Goal: Task Accomplishment & Management: Use online tool/utility

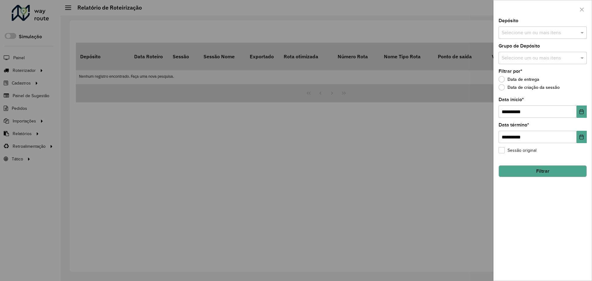
click at [297, 92] on div at bounding box center [296, 140] width 592 height 281
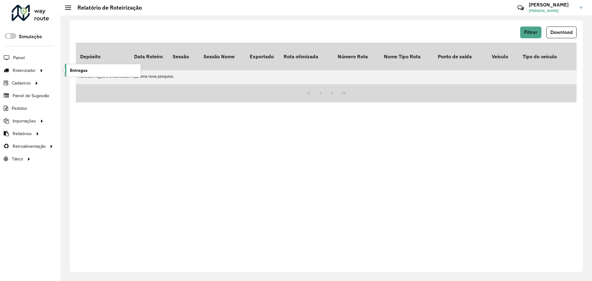
click at [92, 69] on link "Entregas" at bounding box center [103, 70] width 76 height 12
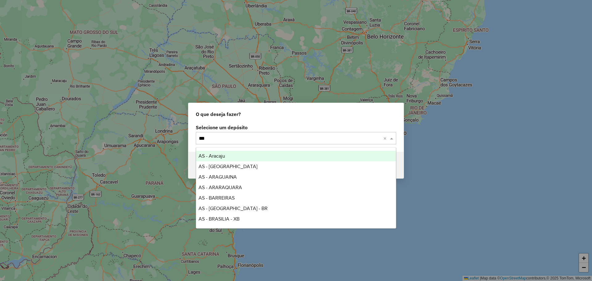
type input "****"
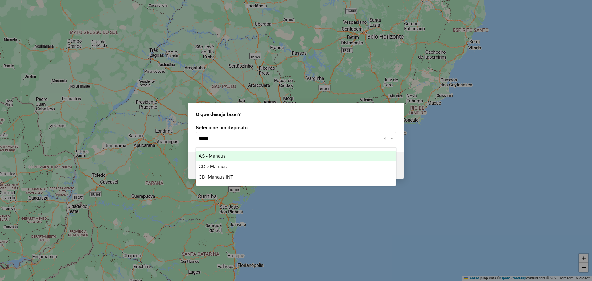
type input "******"
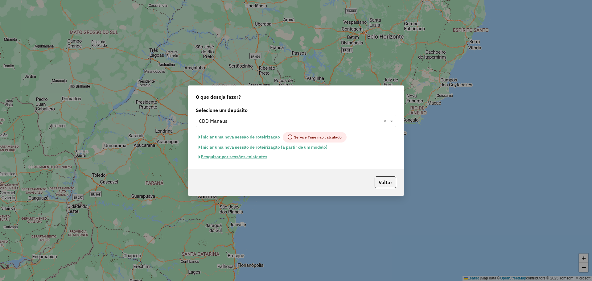
click at [259, 155] on button "Pesquisar por sessões existentes" at bounding box center [233, 157] width 74 height 10
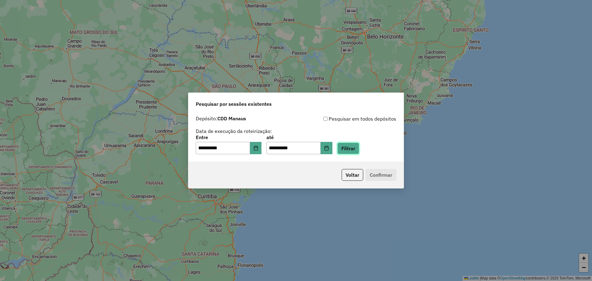
click at [355, 147] on button "Filtrar" at bounding box center [348, 149] width 22 height 12
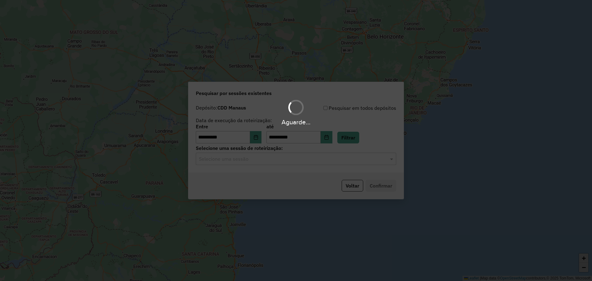
click at [299, 161] on input "text" at bounding box center [290, 158] width 182 height 7
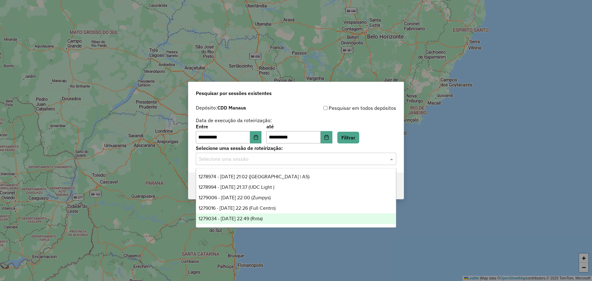
click at [268, 225] on ng-dropdown-panel "1278974 - 19/09/2025 21:02 (Rota | AS) 1278994 - 19/09/2025 21:37 (UDC Light ) …" at bounding box center [296, 198] width 201 height 60
click at [264, 221] on div "1279034 - 19/09/2025 22:49 (Rota)" at bounding box center [296, 218] width 200 height 10
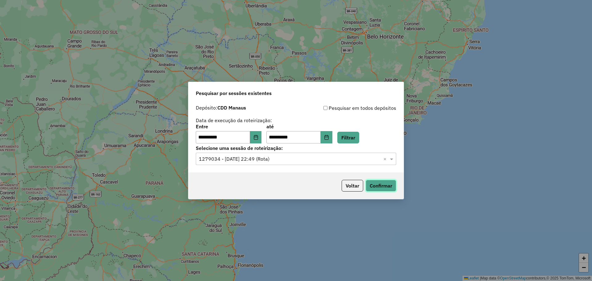
click at [388, 188] on button "Confirmar" at bounding box center [381, 186] width 31 height 12
click at [277, 156] on input "text" at bounding box center [290, 158] width 182 height 7
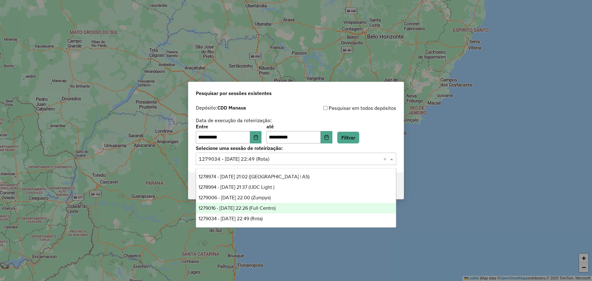
click at [267, 208] on span "1279016 - 19/09/2025 22:26 (Full Centro)" at bounding box center [237, 207] width 77 height 5
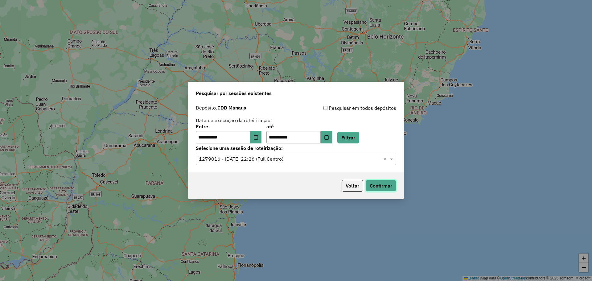
click at [375, 180] on button "Confirmar" at bounding box center [381, 186] width 31 height 12
click at [322, 154] on div "Selecione uma sessão × 1279016 - 19/09/2025 22:26 (Full Centro) ×" at bounding box center [296, 159] width 201 height 12
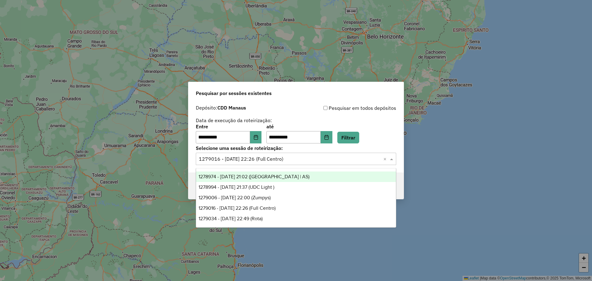
click at [290, 179] on div "1278974 - 19/09/2025 21:02 (Rota | AS)" at bounding box center [296, 177] width 200 height 10
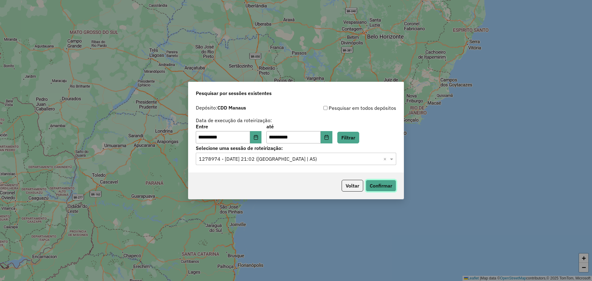
click at [384, 188] on button "Confirmar" at bounding box center [381, 186] width 31 height 12
click at [318, 161] on input "text" at bounding box center [290, 158] width 182 height 7
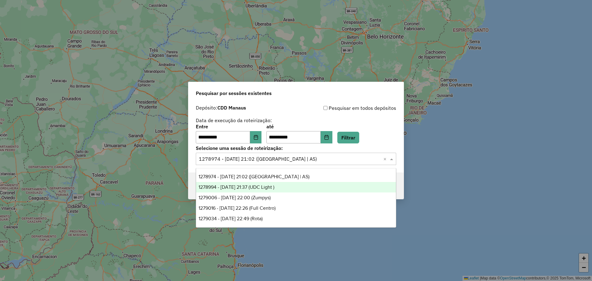
click at [292, 188] on div "1278994 - 19/09/2025 21:37 (UDC Light )" at bounding box center [296, 187] width 200 height 10
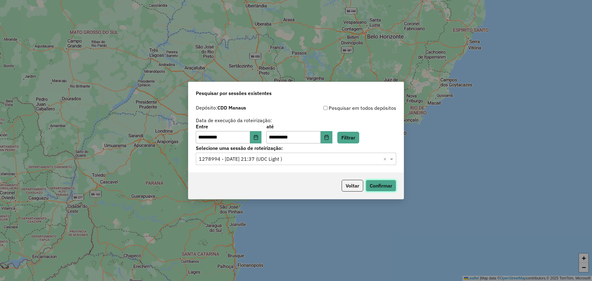
click at [378, 185] on button "Confirmar" at bounding box center [381, 186] width 31 height 12
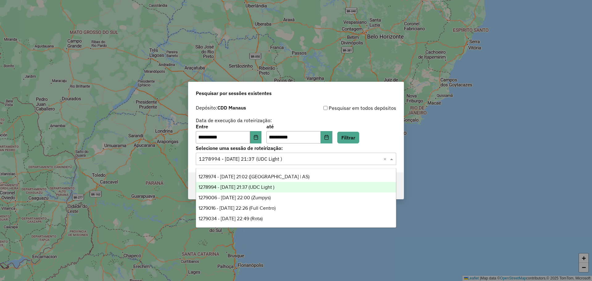
click at [331, 157] on input "text" at bounding box center [290, 158] width 182 height 7
click at [298, 197] on div "1279006 - 19/09/2025 22:00 (Zumpys)" at bounding box center [296, 197] width 200 height 10
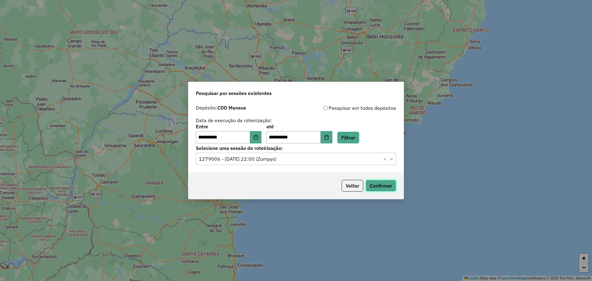
click at [377, 188] on button "Confirmar" at bounding box center [381, 186] width 31 height 12
click at [351, 182] on button "Voltar" at bounding box center [353, 186] width 22 height 12
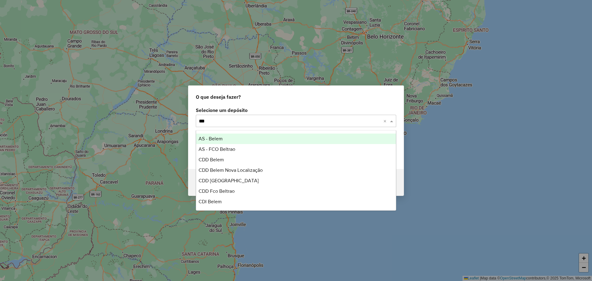
type input "****"
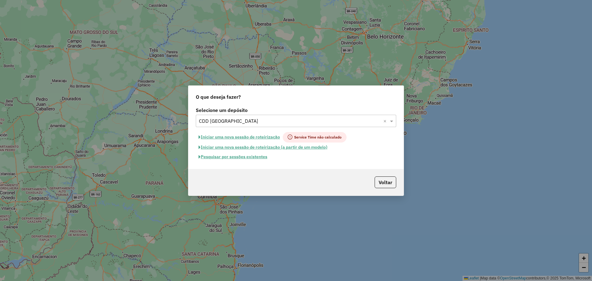
click at [242, 156] on button "Pesquisar por sessões existentes" at bounding box center [233, 157] width 74 height 10
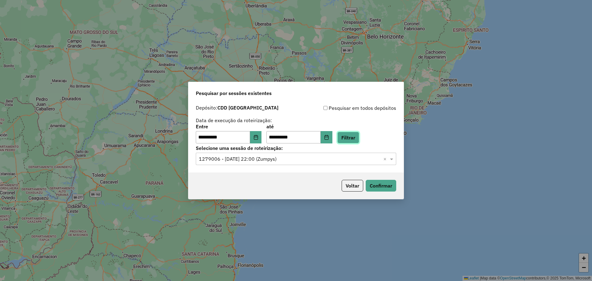
click at [352, 143] on button "Filtrar" at bounding box center [348, 138] width 22 height 12
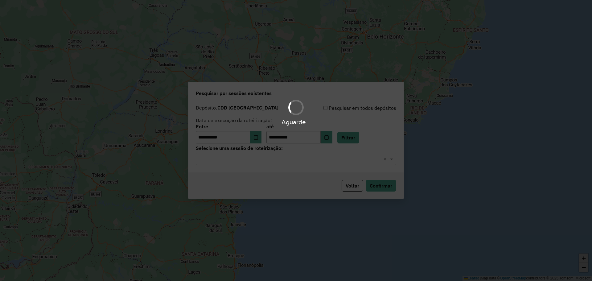
click at [296, 160] on div "Aguarde..." at bounding box center [296, 140] width 592 height 281
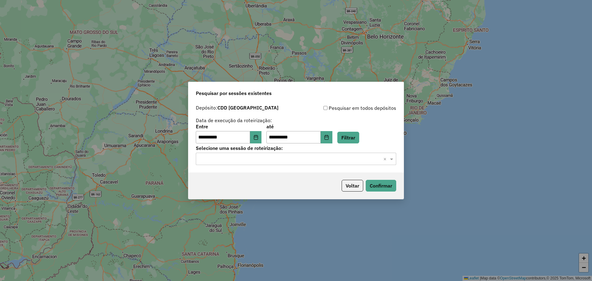
click at [291, 160] on input "text" at bounding box center [290, 158] width 182 height 7
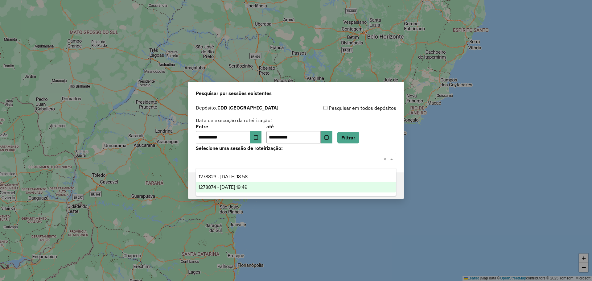
click at [265, 192] on ng-dropdown-panel "1278823 - 19/09/2025 18:58 1278874 - 19/09/2025 19:49" at bounding box center [296, 182] width 201 height 28
click at [260, 188] on div "1278874 - 19/09/2025 19:49" at bounding box center [296, 187] width 200 height 10
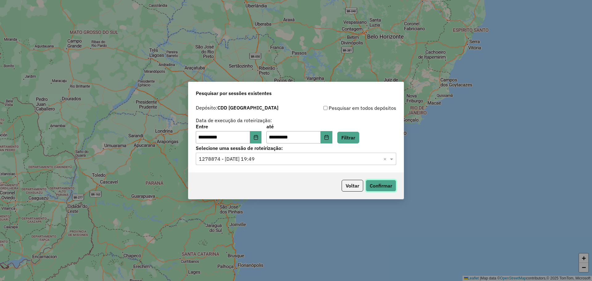
click at [380, 187] on button "Confirmar" at bounding box center [381, 186] width 31 height 12
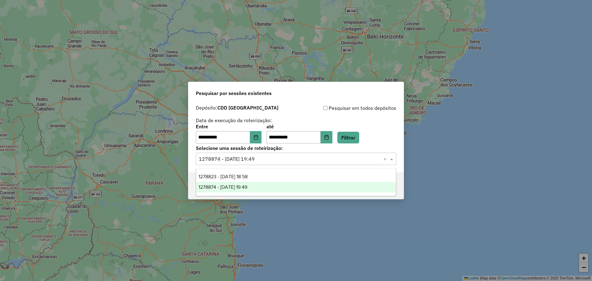
click at [267, 163] on div "Selecione uma sessão × 1278874 - 19/09/2025 19:49 ×" at bounding box center [296, 159] width 201 height 12
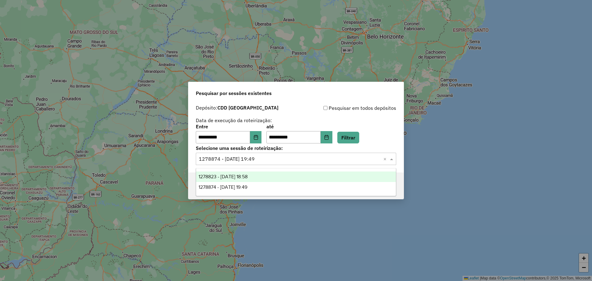
click at [270, 179] on div "1278823 - 19/09/2025 18:58" at bounding box center [296, 177] width 200 height 10
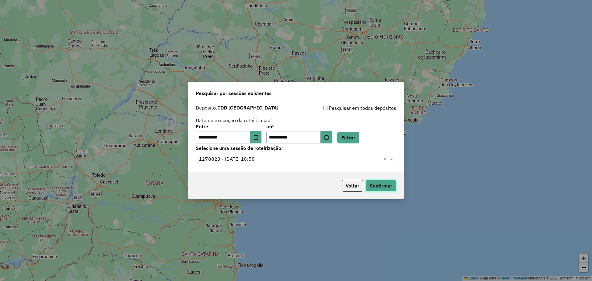
click at [374, 186] on button "Confirmar" at bounding box center [381, 186] width 31 height 12
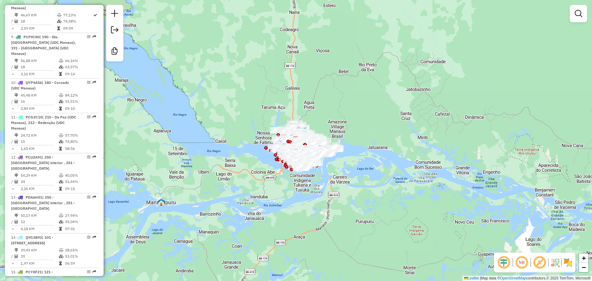
scroll to position [1401, 0]
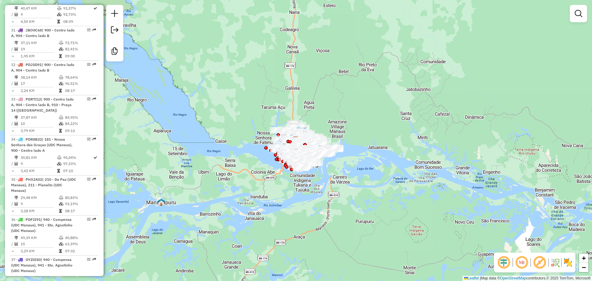
click at [254, 92] on div "Janela de atendimento Grade de atendimento Capacidade Transportadoras Veículos …" at bounding box center [296, 140] width 592 height 281
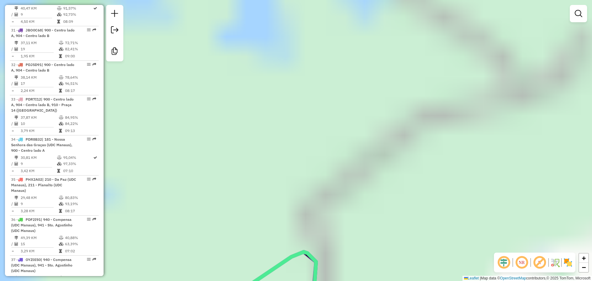
click at [350, 107] on div "Janela de atendimento Grade de atendimento Capacidade Transportadoras Veículos …" at bounding box center [296, 140] width 592 height 281
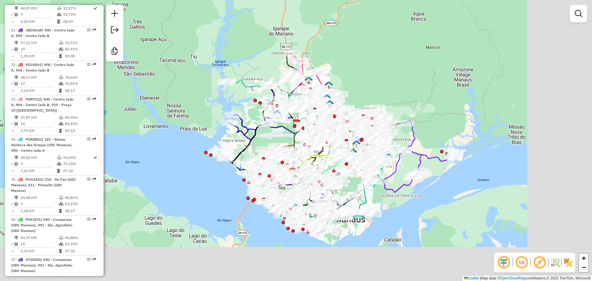
drag, startPoint x: 376, startPoint y: 114, endPoint x: 271, endPoint y: 78, distance: 111.1
click at [271, 78] on div "Janela de atendimento Grade de atendimento Capacidade Transportadoras Veículos …" at bounding box center [296, 140] width 592 height 281
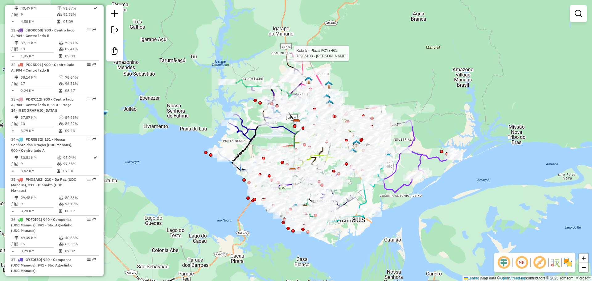
select select "**********"
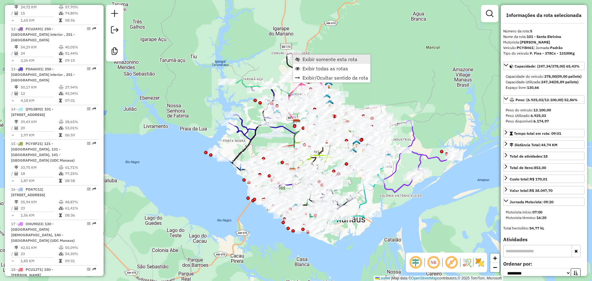
scroll to position [402, 0]
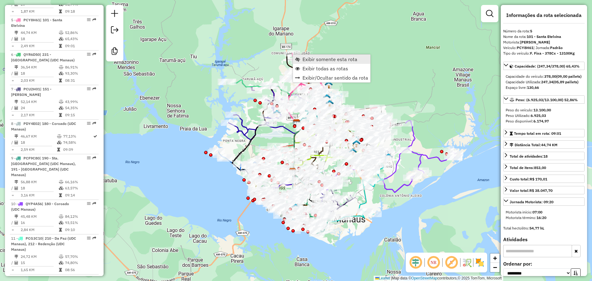
click at [320, 62] on span "Exibir somente esta rota" at bounding box center [330, 59] width 55 height 5
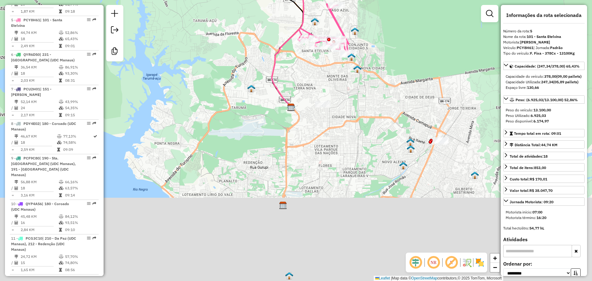
drag, startPoint x: 348, startPoint y: 197, endPoint x: 330, endPoint y: 69, distance: 129.6
click at [330, 69] on div "Janela de atendimento Grade de atendimento Capacidade Transportadoras Veículos …" at bounding box center [296, 140] width 592 height 281
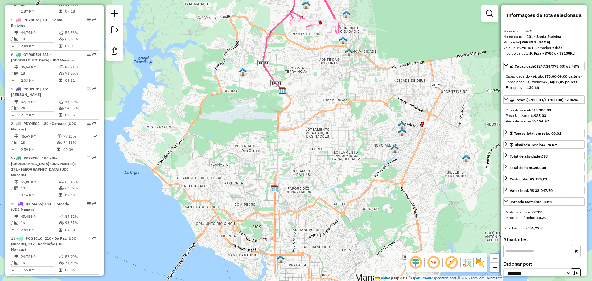
click at [319, 84] on div "Janela de atendimento Grade de atendimento Capacidade Transportadoras Veículos …" at bounding box center [296, 140] width 592 height 281
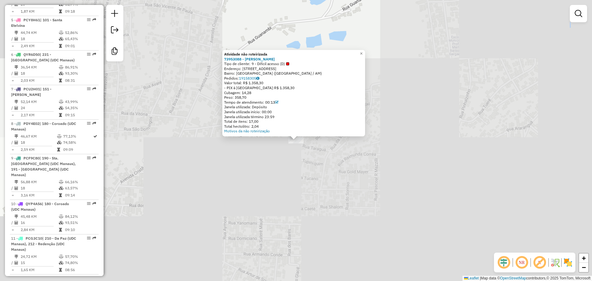
click at [328, 189] on div "Atividade não roteirizada 73953088 - ANTONIA ROSALIA BATI Tipo de cliente: 9 - …" at bounding box center [296, 140] width 592 height 281
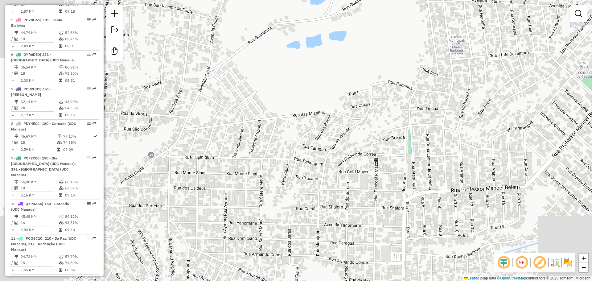
click at [360, 180] on div "Atividade não roteirizada 73953088 - ANTONIA ROSALIA BATI Tipo de cliente: 9 - …" at bounding box center [296, 140] width 592 height 281
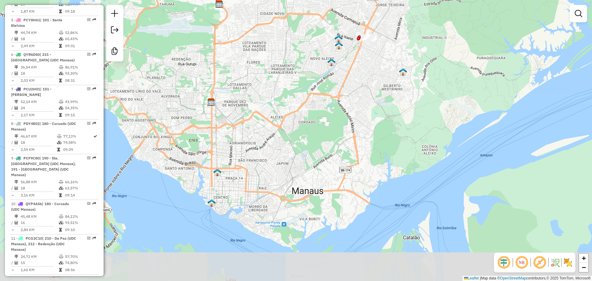
drag, startPoint x: 405, startPoint y: 219, endPoint x: 323, endPoint y: 106, distance: 139.8
click at [323, 106] on div "Janela de atendimento Grade de atendimento Capacidade Transportadoras Veículos …" at bounding box center [296, 140] width 592 height 281
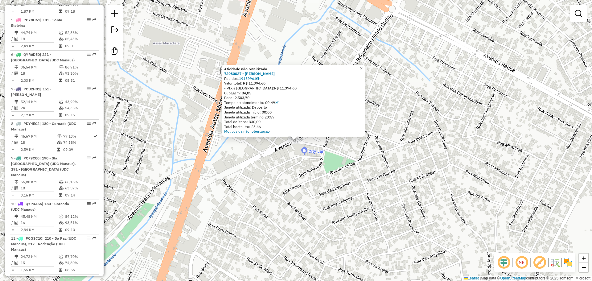
click at [325, 149] on div "Atividade não roteirizada 73980027 - ELIZANGELA RABELO Pedidos: 19159961 Valor …" at bounding box center [296, 140] width 592 height 281
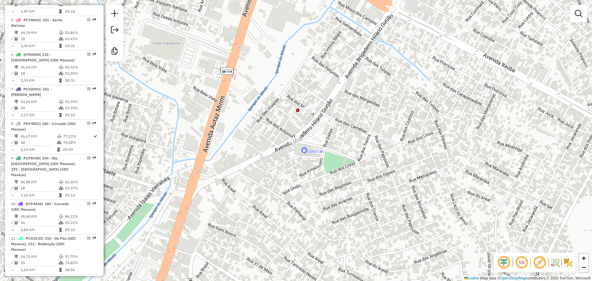
click at [325, 149] on div "Atividade não roteirizada 73980027 - ELIZANGELA RABELO Pedidos: 19159961 Valor …" at bounding box center [296, 140] width 592 height 281
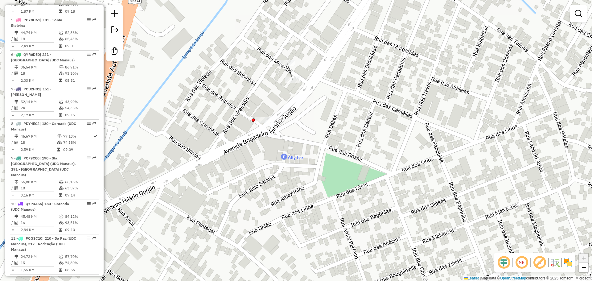
click at [288, 66] on div at bounding box center [286, 63] width 15 height 6
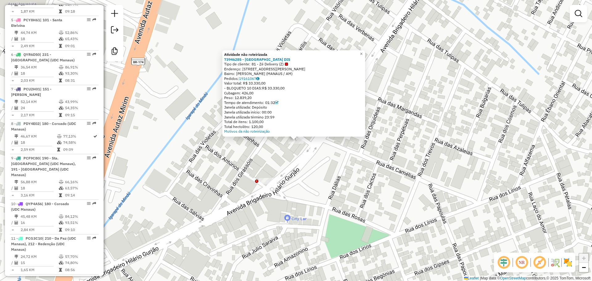
click at [323, 166] on div "Atividade não roteirizada 73946285 - ESTRELA DO NORTE DIS Tipo de cliente: 81 -…" at bounding box center [296, 140] width 592 height 281
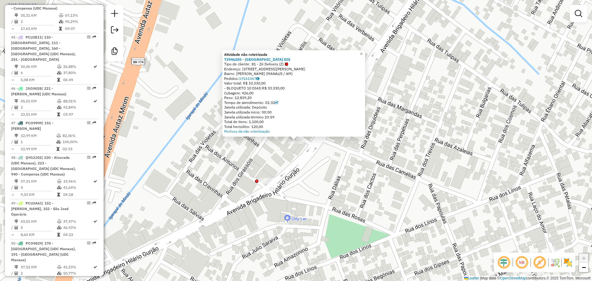
scroll to position [2084, 0]
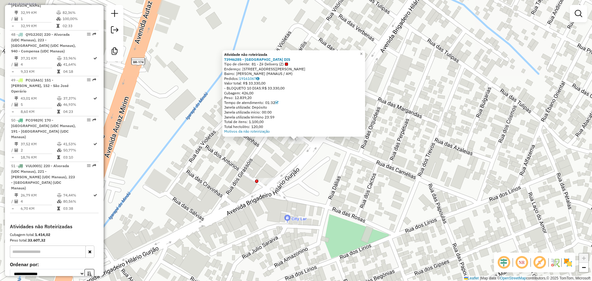
click at [255, 133] on link "Motivos da não roteirização" at bounding box center [247, 131] width 46 height 5
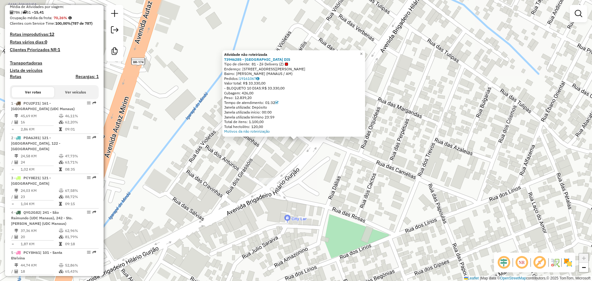
scroll to position [0, 0]
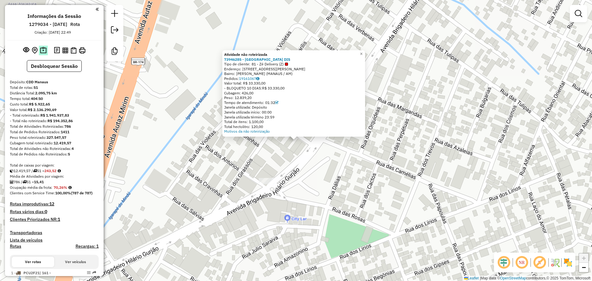
click at [42, 52] on img at bounding box center [43, 50] width 6 height 7
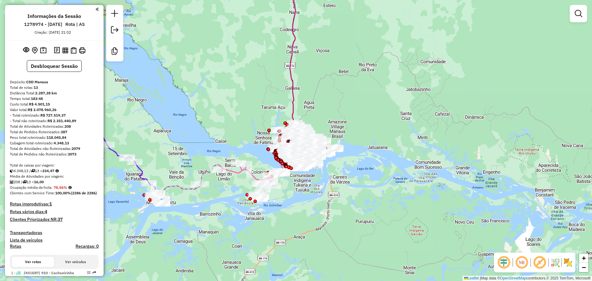
scroll to position [175, 0]
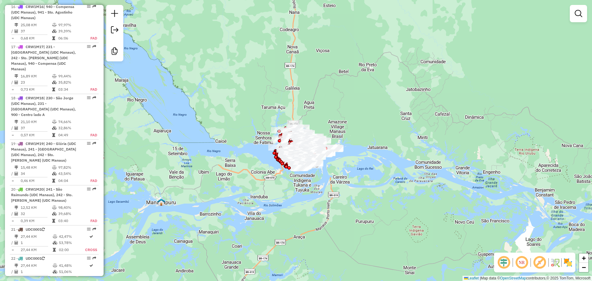
scroll to position [1066, 0]
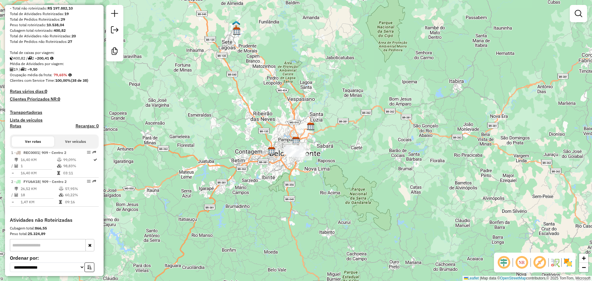
scroll to position [102, 0]
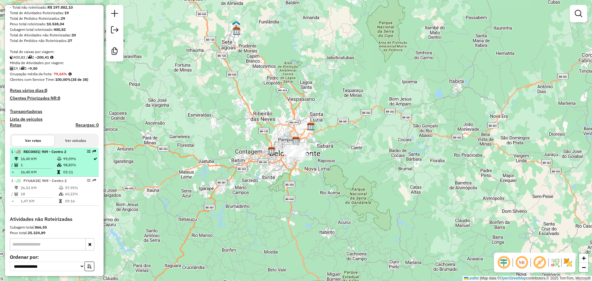
click at [63, 168] on td "98,83%" at bounding box center [78, 165] width 30 height 6
select select "**********"
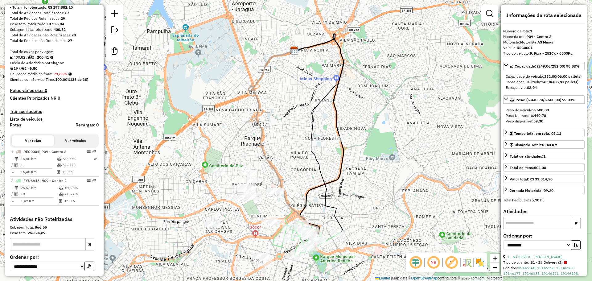
click at [219, 175] on div at bounding box center [216, 171] width 15 height 6
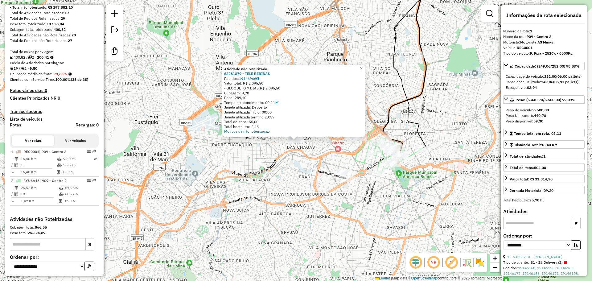
click at [270, 190] on div "Atividade não roteirizada 63281879 - TELE BEBIDAS Pedidos: 19146966 Valor total…" at bounding box center [296, 140] width 592 height 281
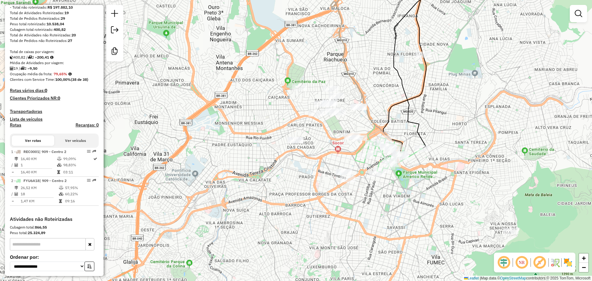
scroll to position [0, 0]
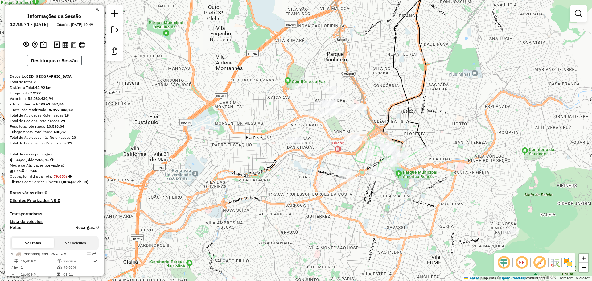
click at [65, 64] on button "Desbloquear Sessão" at bounding box center [54, 61] width 55 height 12
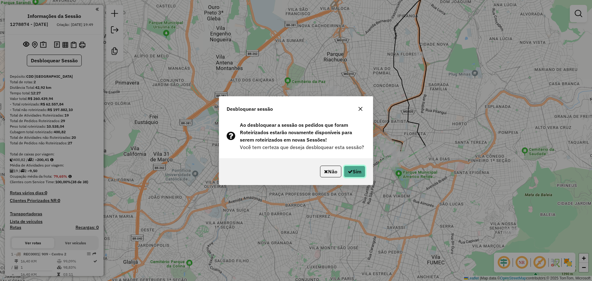
click at [350, 169] on icon "button" at bounding box center [350, 171] width 5 height 5
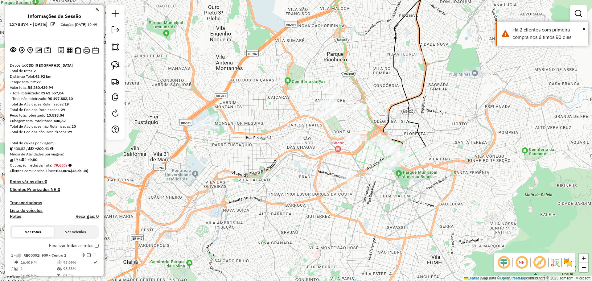
click at [539, 261] on em at bounding box center [539, 262] width 15 height 15
click at [113, 64] on img at bounding box center [115, 65] width 9 height 9
click at [117, 65] on img at bounding box center [115, 65] width 9 height 9
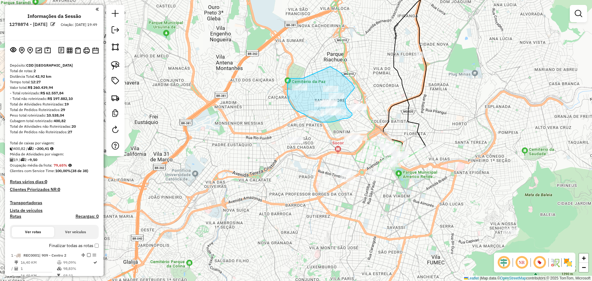
drag, startPoint x: 303, startPoint y: 78, endPoint x: 330, endPoint y: 67, distance: 29.6
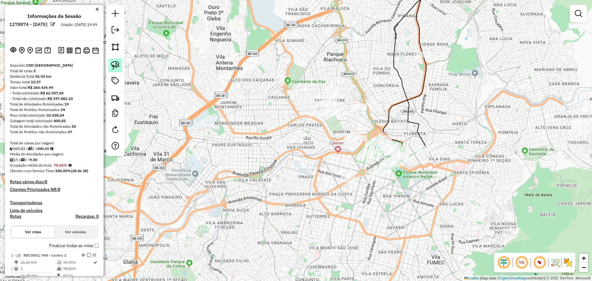
click at [115, 70] on link at bounding box center [116, 66] width 14 height 14
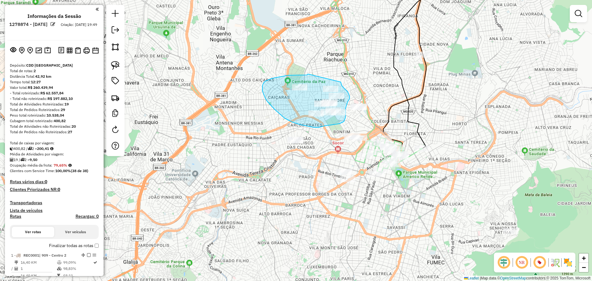
drag, startPoint x: 301, startPoint y: 75, endPoint x: 340, endPoint y: 81, distance: 39.0
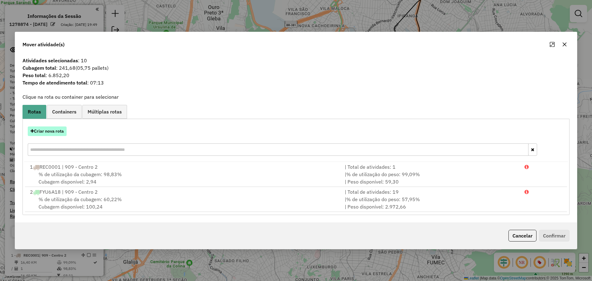
click at [54, 132] on button "Criar nova rota" at bounding box center [47, 131] width 39 height 10
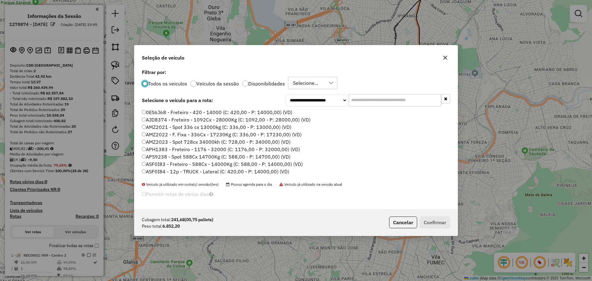
scroll to position [3, 2]
click at [366, 104] on input "text" at bounding box center [395, 100] width 93 height 12
paste input "*******"
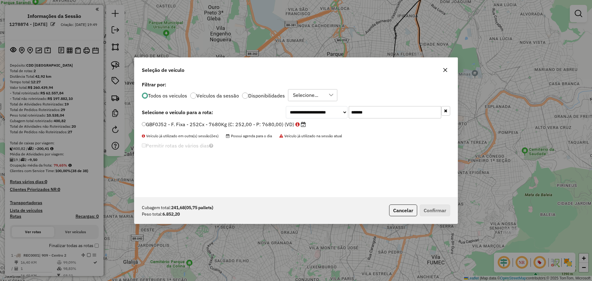
type input "*******"
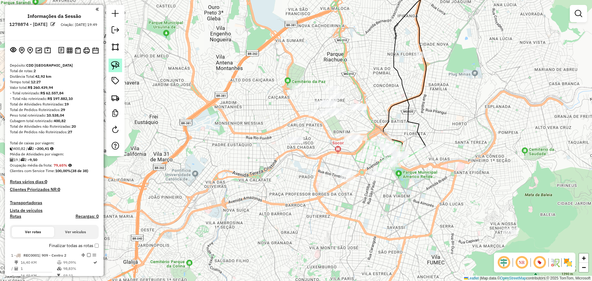
click at [116, 65] on img at bounding box center [115, 65] width 9 height 9
drag, startPoint x: 290, startPoint y: 134, endPoint x: 312, endPoint y: 134, distance: 22.5
click at [578, 15] on em at bounding box center [578, 13] width 7 height 7
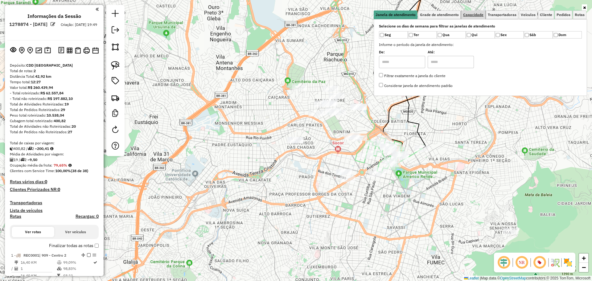
click at [473, 16] on span "Capacidade" at bounding box center [473, 15] width 20 height 4
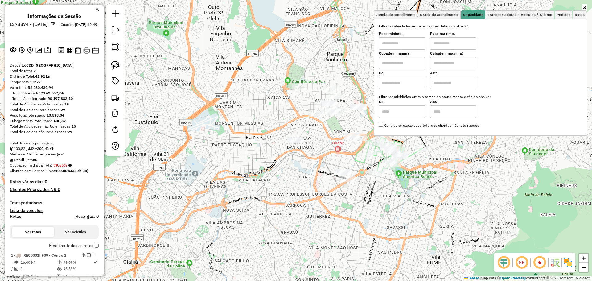
click at [407, 59] on input "text" at bounding box center [402, 63] width 46 height 12
type input "*****"
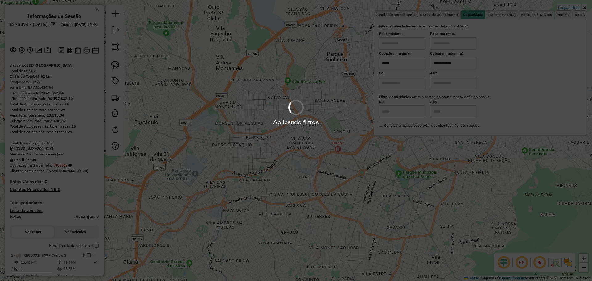
type input "**********"
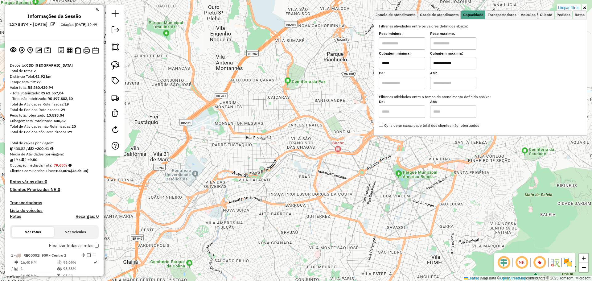
click at [455, 156] on hb-app "Aplicando filtros Pop-up bloqueado! Seu navegador bloqueou automáticamente a ab…" at bounding box center [296, 140] width 592 height 281
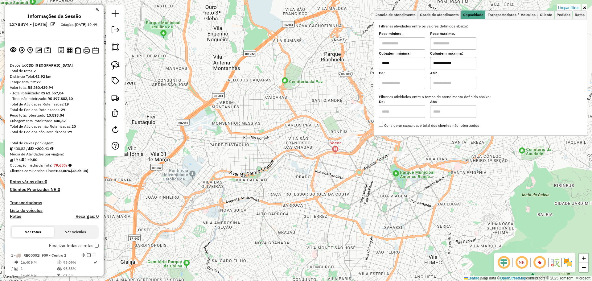
drag, startPoint x: 351, startPoint y: 115, endPoint x: 287, endPoint y: 126, distance: 65.1
click at [287, 126] on div "**********" at bounding box center [296, 140] width 592 height 281
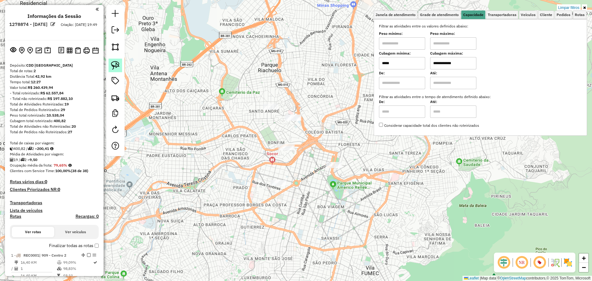
click at [112, 66] on img at bounding box center [115, 65] width 9 height 9
drag, startPoint x: 259, startPoint y: 100, endPoint x: 281, endPoint y: 100, distance: 21.9
click at [122, 66] on link at bounding box center [116, 66] width 14 height 14
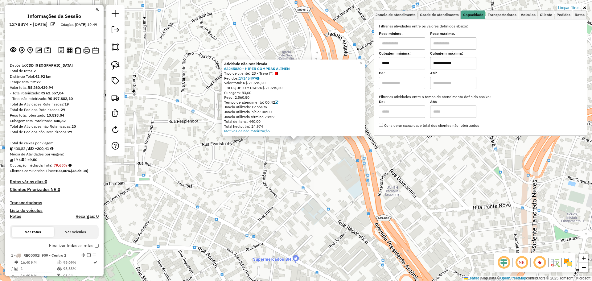
click at [284, 148] on div "Atividade não roteirizada 63245820 - HIPER COMPRAS ALIMEN Tipo de cliente: 23 -…" at bounding box center [296, 140] width 592 height 281
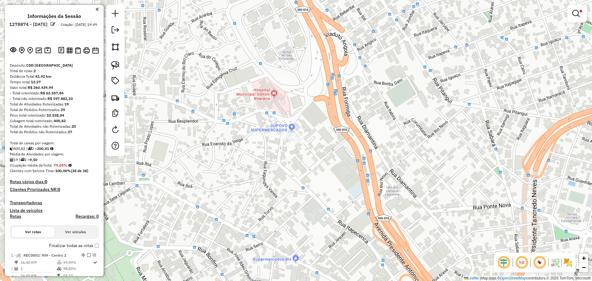
click at [284, 139] on div at bounding box center [287, 136] width 15 height 6
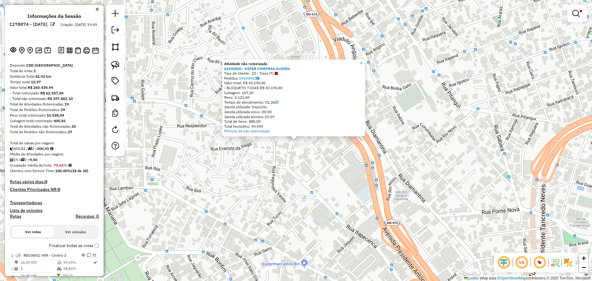
click at [292, 160] on div "Atividade não roteirizada 63245820 - HIPER COMPRAS ALIMEN Tipo de cliente: 23 -…" at bounding box center [296, 140] width 592 height 281
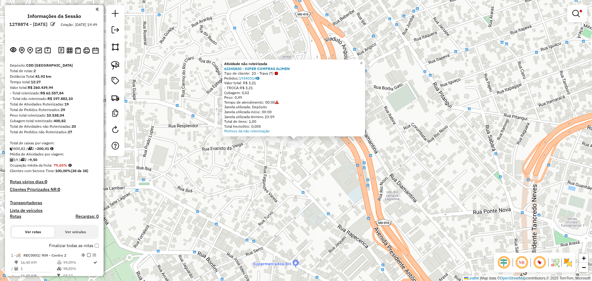
click at [315, 189] on div "Atividade não roteirizada 63245820 - HIPER COMPRAS ALIMEN Tipo de cliente: 23 -…" at bounding box center [296, 140] width 592 height 281
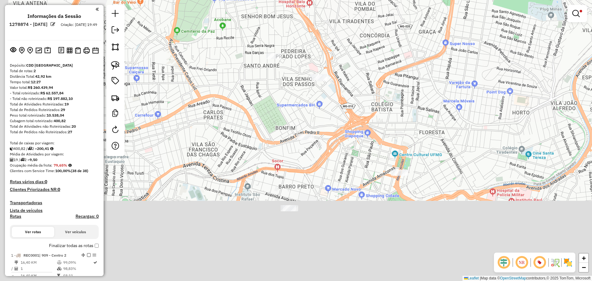
drag, startPoint x: 315, startPoint y: 206, endPoint x: 325, endPoint y: 105, distance: 101.7
click at [325, 105] on div "**********" at bounding box center [296, 140] width 592 height 281
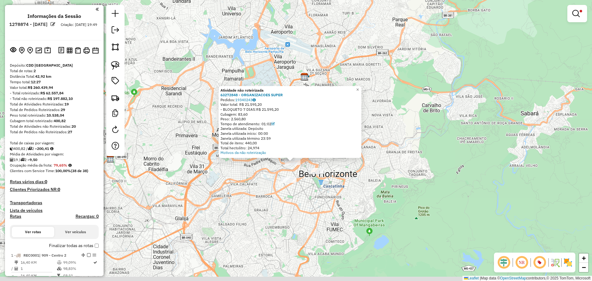
drag, startPoint x: 304, startPoint y: 193, endPoint x: 300, endPoint y: 156, distance: 37.2
click at [300, 156] on div "Atividade não roteirizada 63272848 - ORGANIZACOES SUPER Pedidos: 19340243 Valor…" at bounding box center [296, 140] width 592 height 281
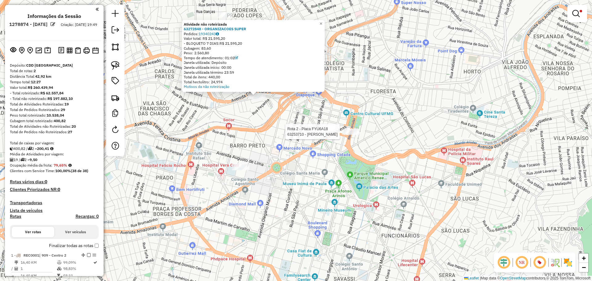
select select "**********"
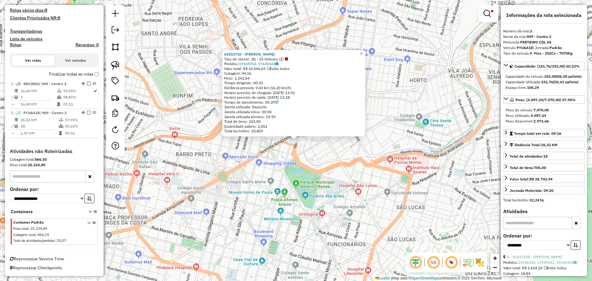
scroll to position [172, 0]
click at [241, 163] on div "63253710 - ANDRADAS LANCHES Tipo de cliente: 81 - Zé Delivery (Z) Pedidos: 1914…" at bounding box center [296, 140] width 592 height 281
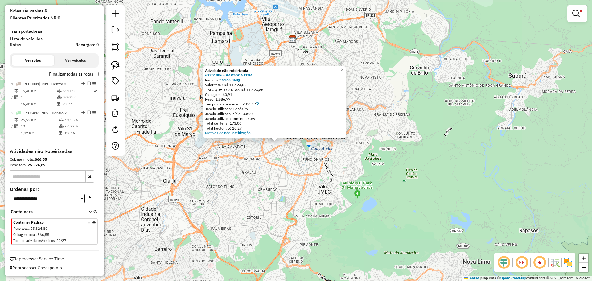
click at [309, 188] on div "Atividade não roteirizada 63201886 - BARTOCA LTDA Pedidos: 19146784 Valor total…" at bounding box center [296, 140] width 592 height 281
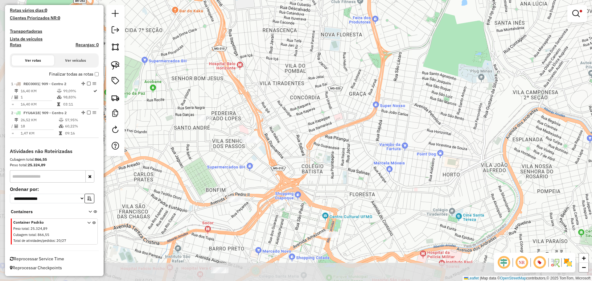
drag, startPoint x: 248, startPoint y: 243, endPoint x: 277, endPoint y: 163, distance: 85.4
click at [277, 163] on div "**********" at bounding box center [296, 140] width 592 height 281
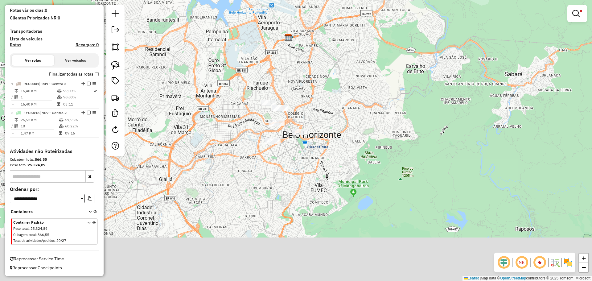
drag, startPoint x: 244, startPoint y: 238, endPoint x: 281, endPoint y: 141, distance: 103.9
click at [281, 141] on div "**********" at bounding box center [296, 140] width 592 height 281
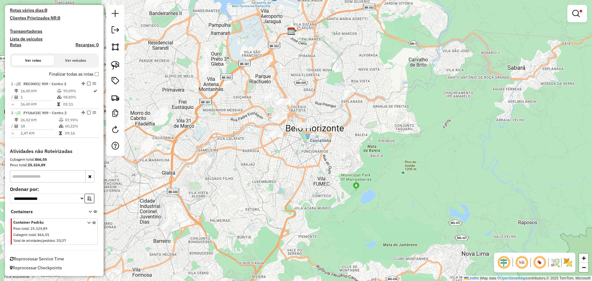
click at [538, 258] on em at bounding box center [539, 262] width 15 height 15
click at [540, 260] on em at bounding box center [539, 262] width 15 height 15
click at [567, 265] on img at bounding box center [568, 263] width 10 height 10
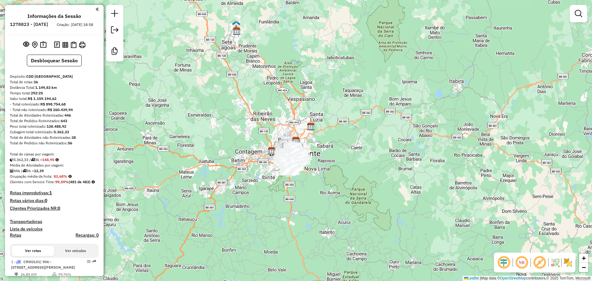
scroll to position [955, 0]
